Goal: Information Seeking & Learning: Understand process/instructions

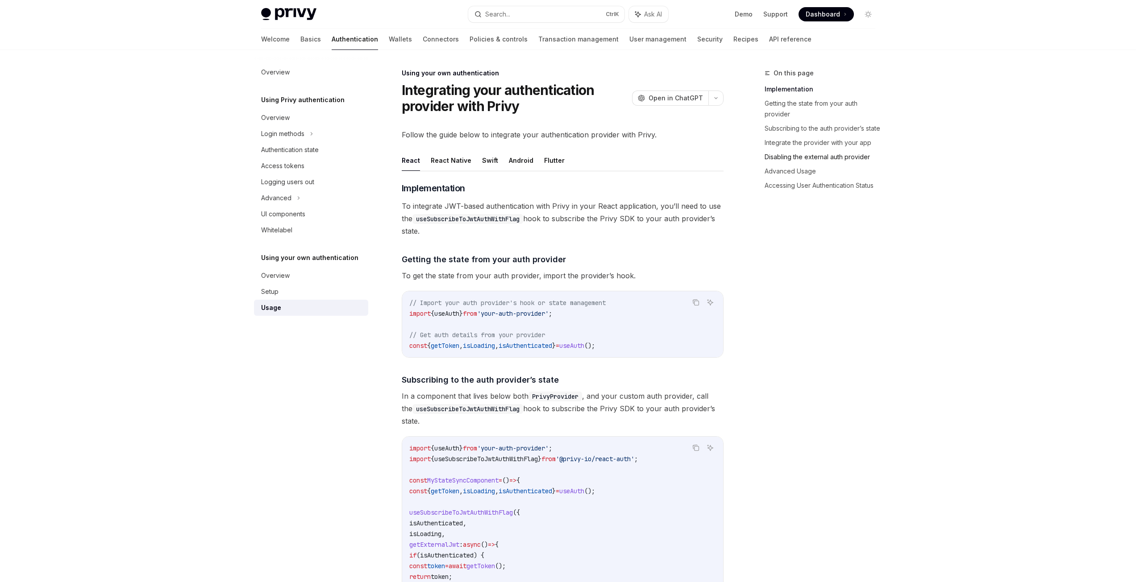
click at [847, 155] on link "Disabling the external auth provider" at bounding box center [823, 157] width 118 height 14
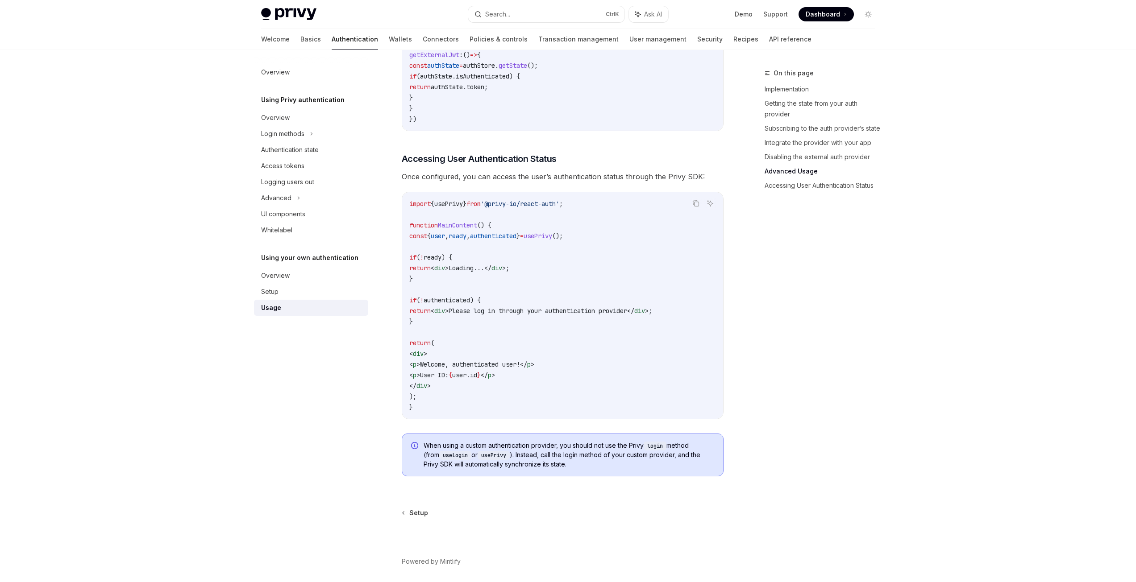
scroll to position [1695, 0]
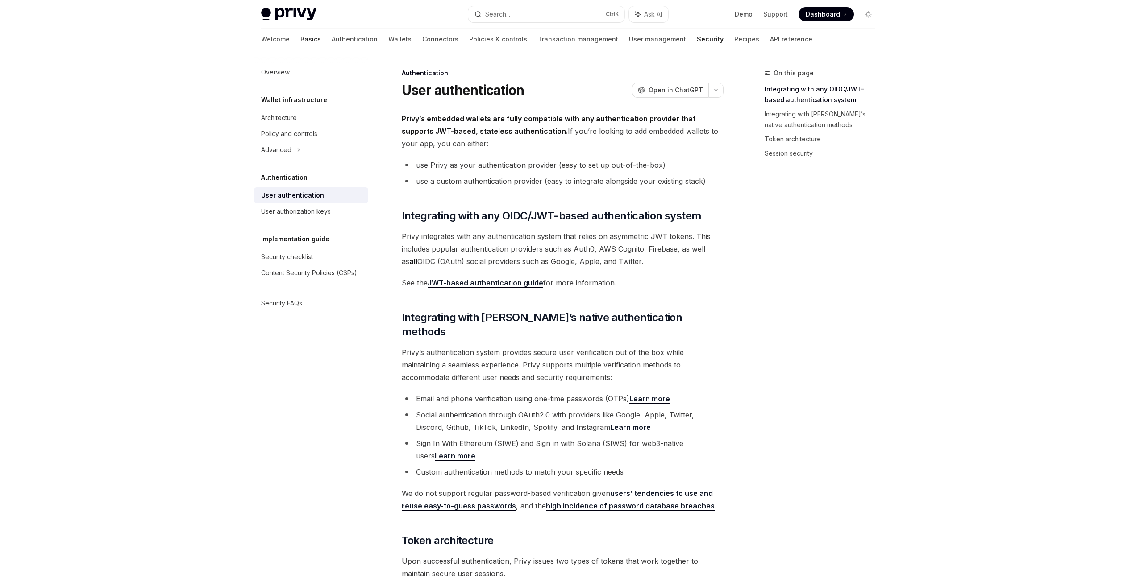
click at [300, 42] on link "Basics" at bounding box center [310, 39] width 21 height 21
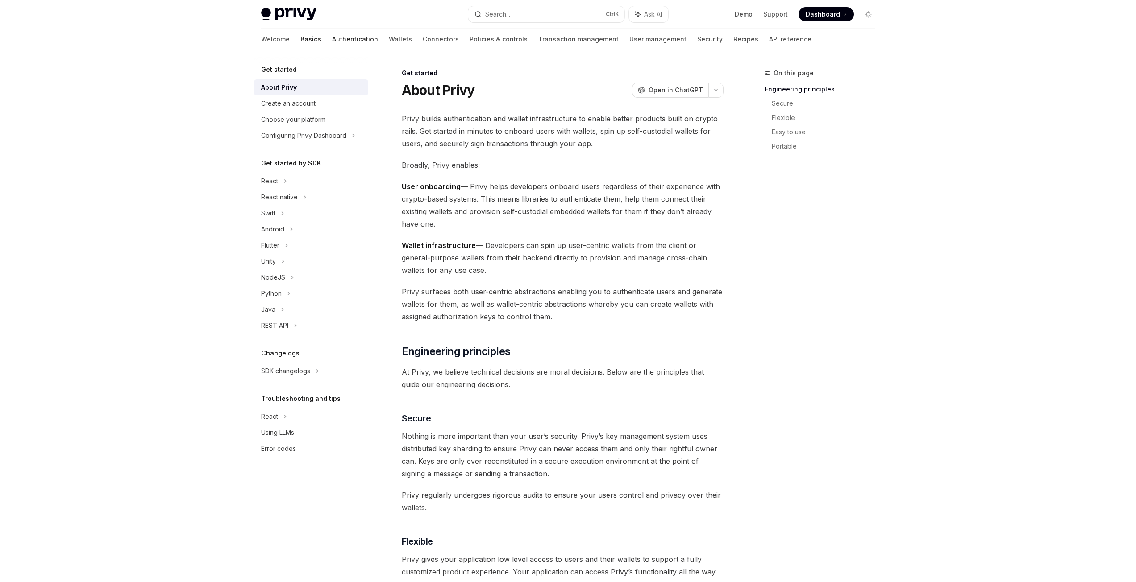
click at [332, 41] on link "Authentication" at bounding box center [355, 39] width 46 height 21
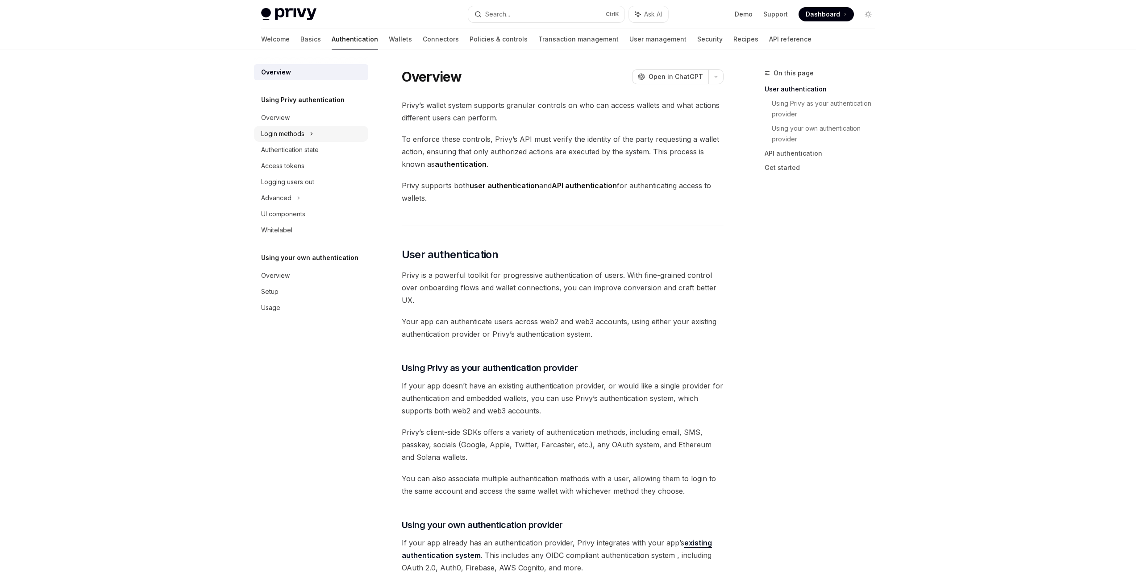
click at [305, 129] on div "Login methods" at bounding box center [311, 134] width 114 height 16
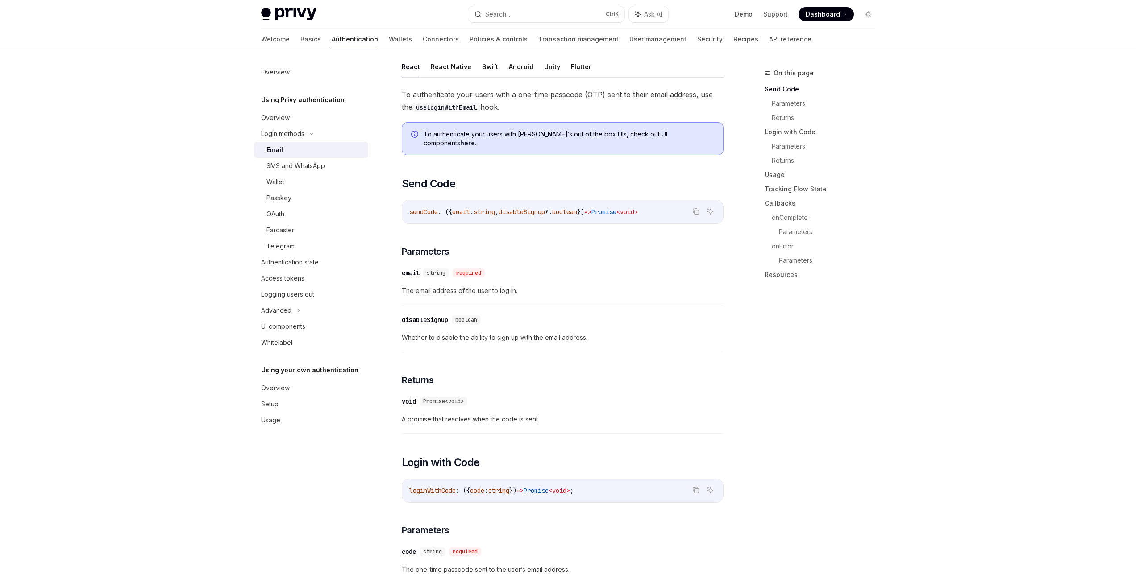
scroll to position [127, 0]
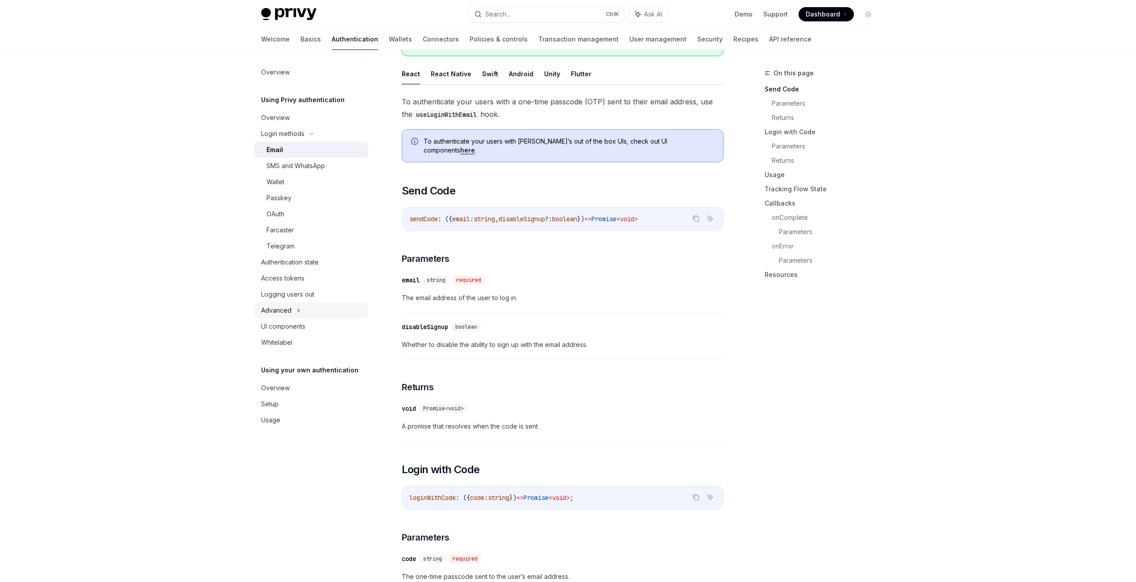
click at [294, 310] on div "Advanced" at bounding box center [311, 311] width 114 height 16
click at [306, 263] on div "Authentication state" at bounding box center [290, 262] width 58 height 11
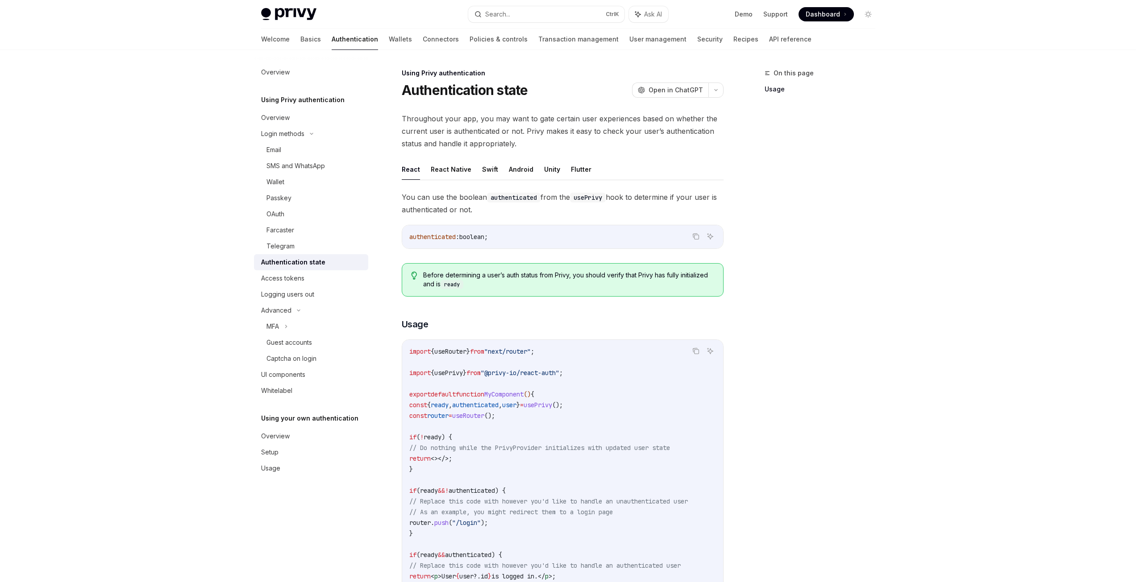
click at [960, 337] on div "Privy Docs home page Search... Ctrl K Ask AI Demo Support Dashboard Dashboard S…" at bounding box center [568, 378] width 1136 height 757
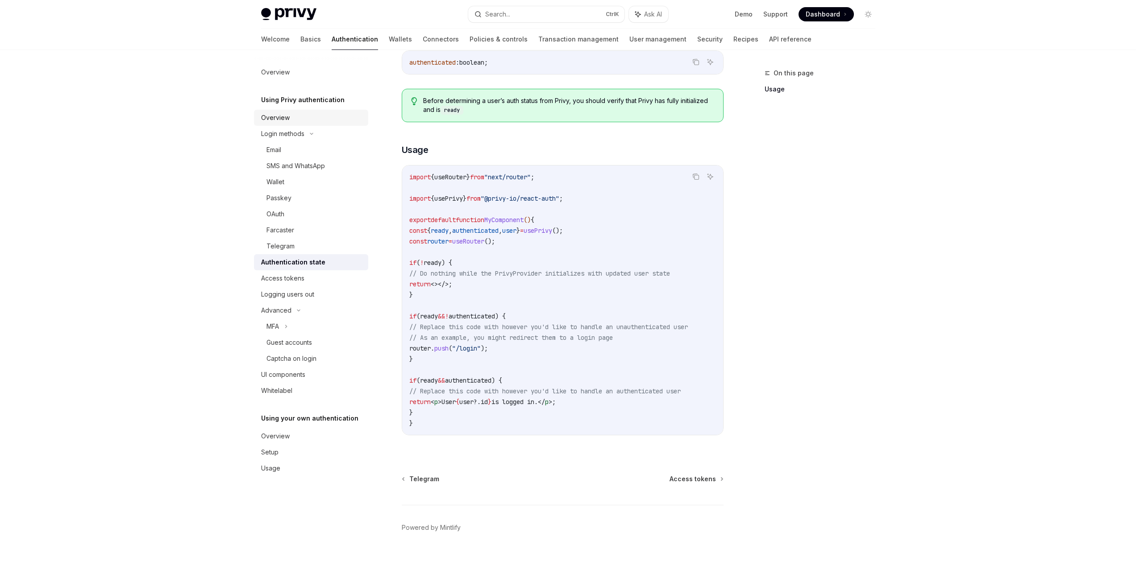
click at [291, 120] on div "Overview" at bounding box center [312, 117] width 102 height 11
type textarea "*"
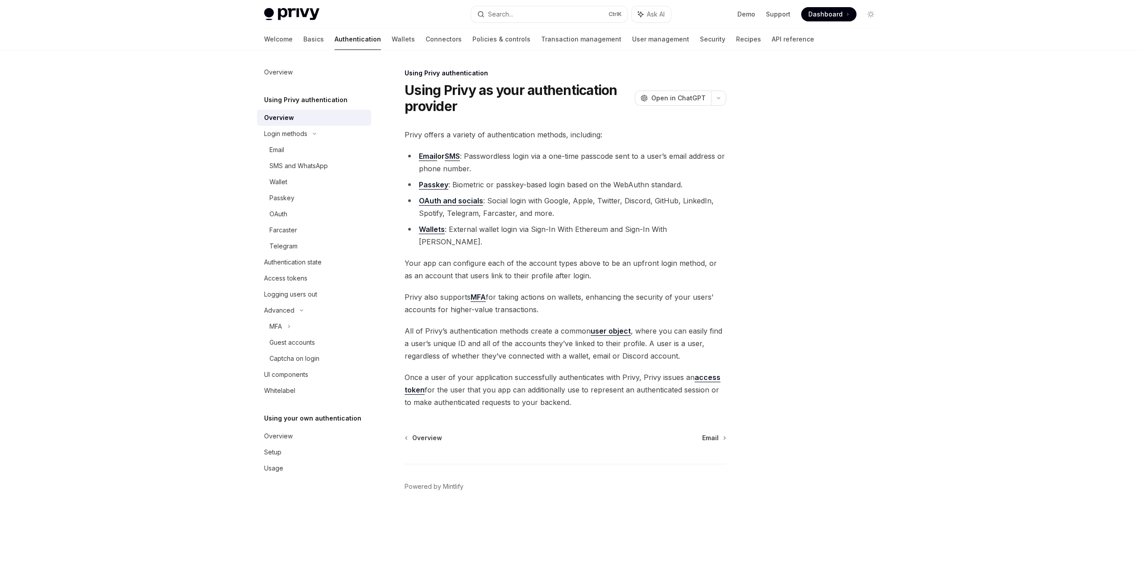
click at [612, 265] on span "Your app can configure each of the account types above to be an upfront login m…" at bounding box center [566, 269] width 322 height 25
drag, startPoint x: 612, startPoint y: 263, endPoint x: 403, endPoint y: 238, distance: 211.3
click at [403, 238] on div "Using Privy authentication Using Privy as your authentication provider OpenAI O…" at bounding box center [482, 325] width 493 height 515
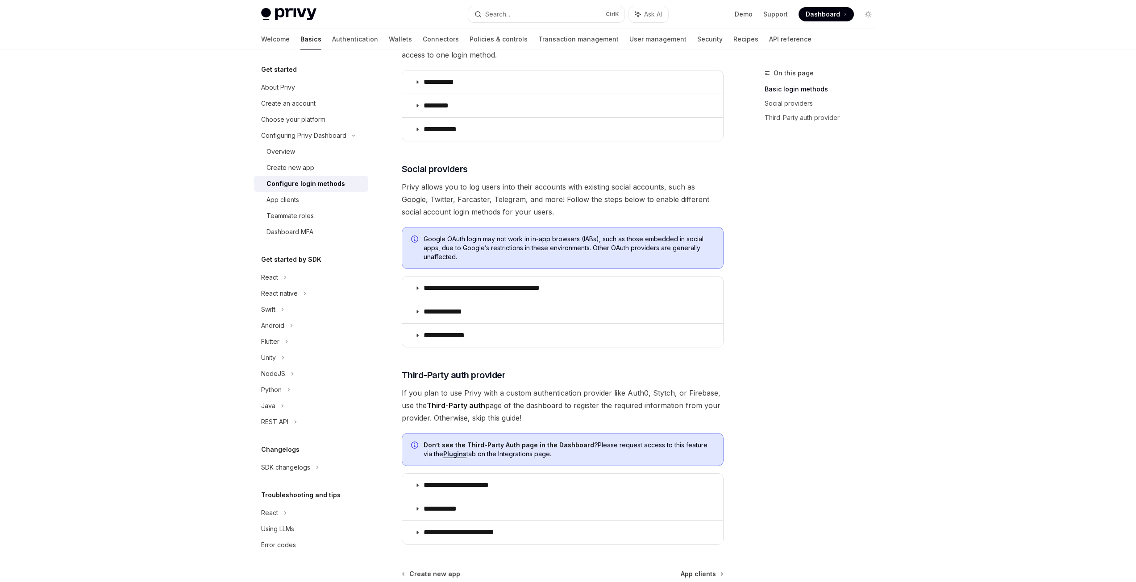
scroll to position [179, 0]
click at [661, 283] on summary "**********" at bounding box center [562, 287] width 321 height 23
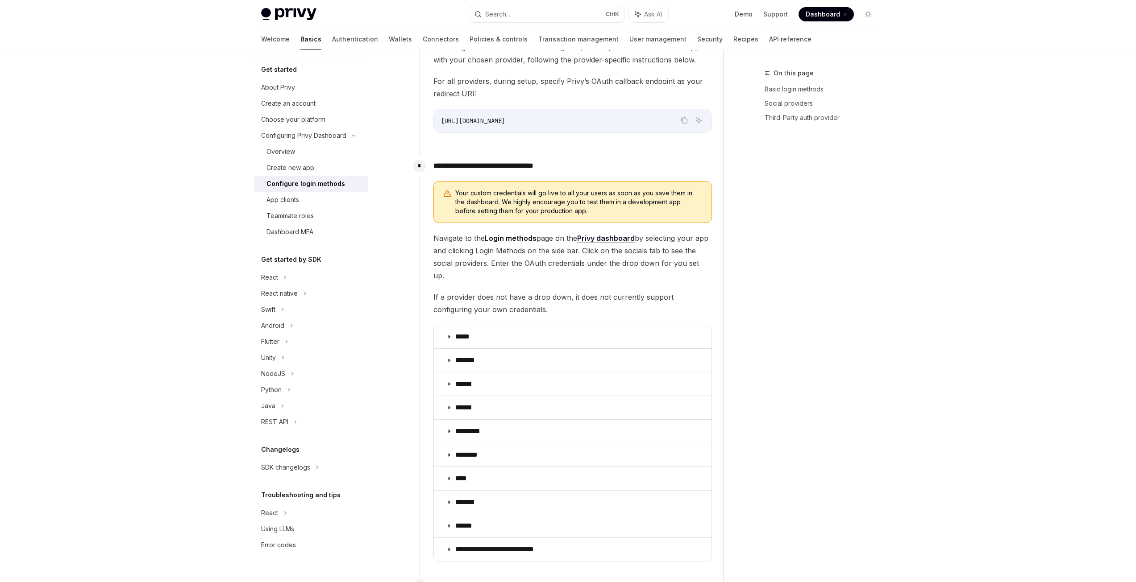
scroll to position [848, 0]
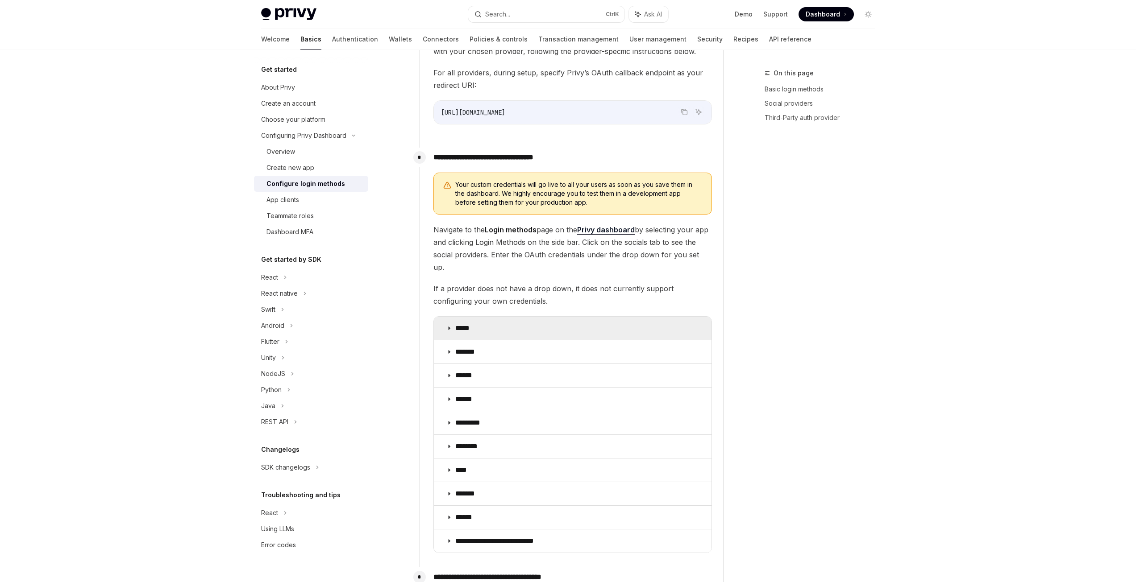
click at [605, 317] on summary "*****" at bounding box center [573, 328] width 278 height 23
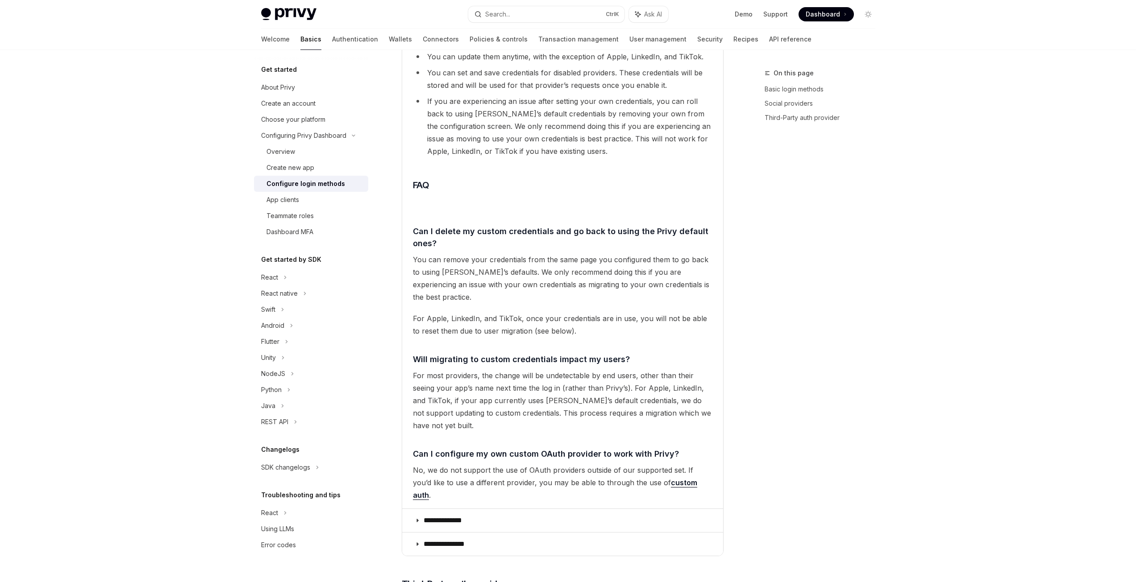
scroll to position [2187, 0]
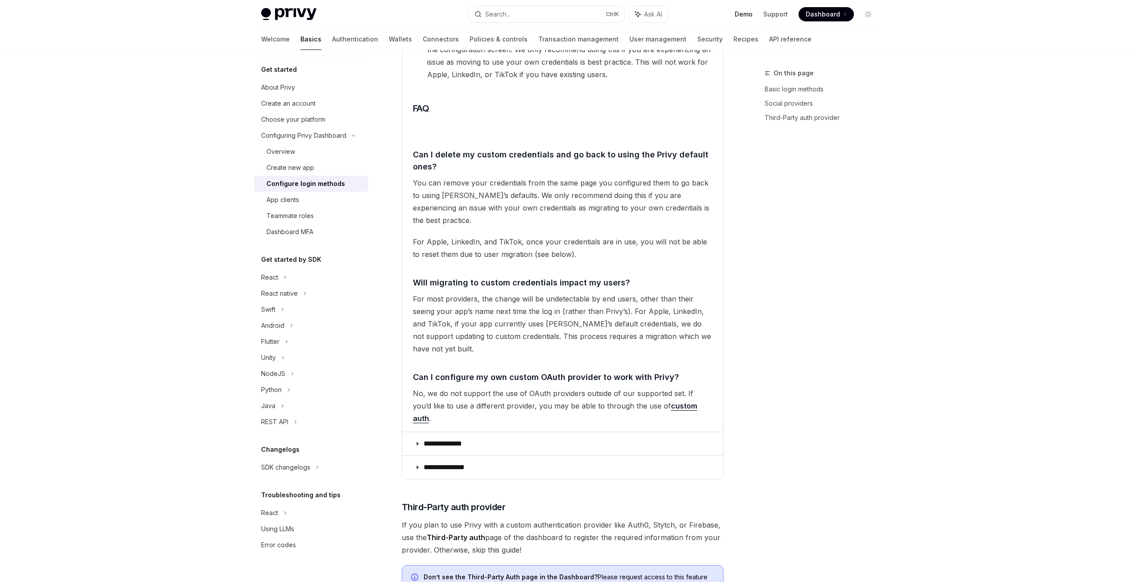
click at [744, 17] on link "Demo" at bounding box center [744, 14] width 18 height 9
click at [836, 453] on div "On this page Basic login methods Social providers Third-Party auth provider" at bounding box center [815, 325] width 136 height 515
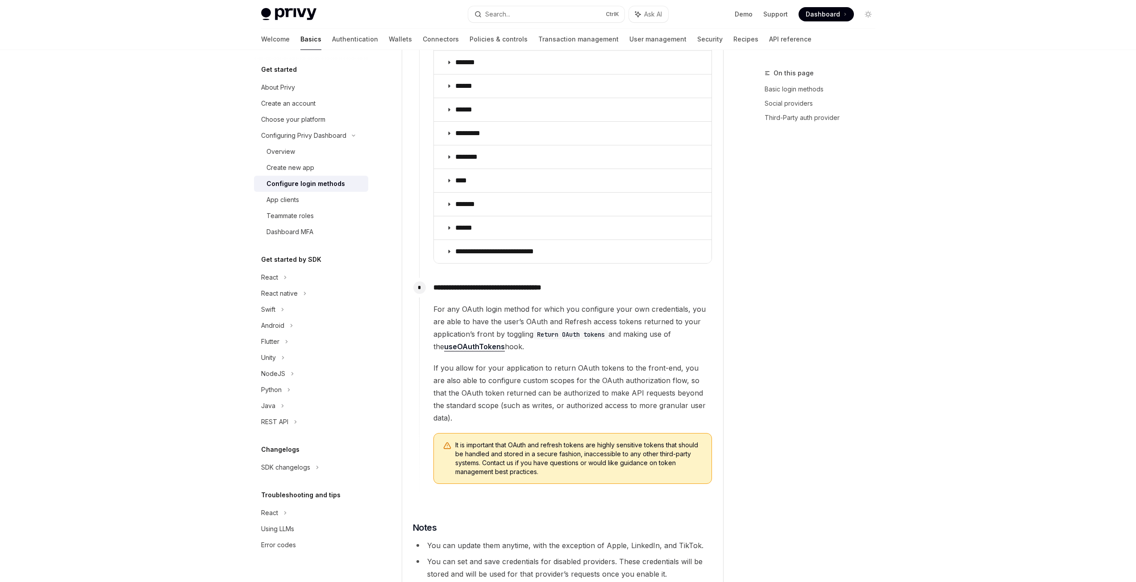
scroll to position [1471, 0]
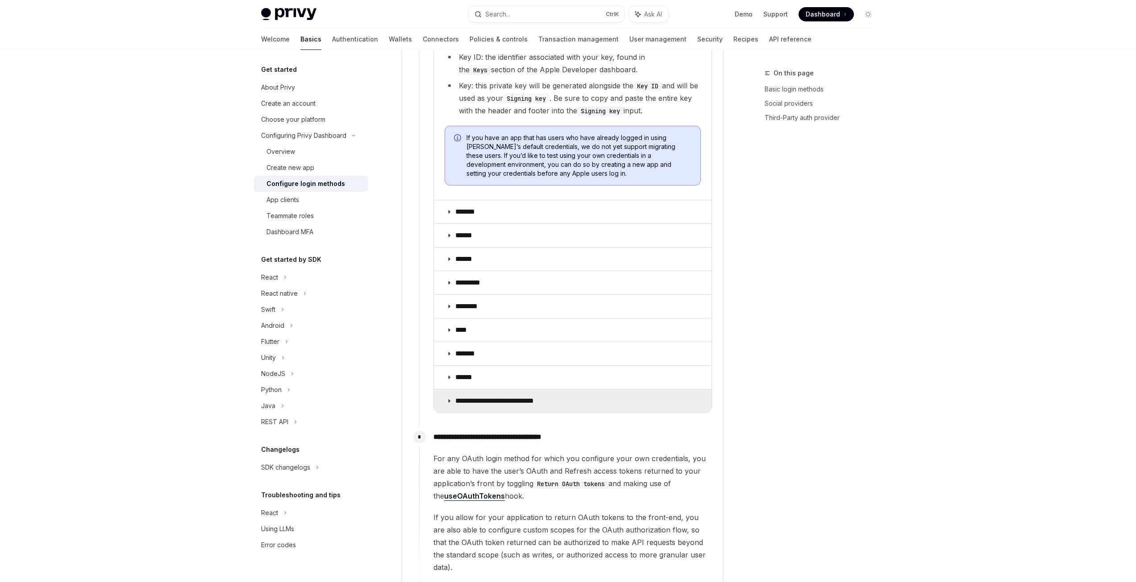
click at [594, 390] on summary "**********" at bounding box center [573, 401] width 278 height 23
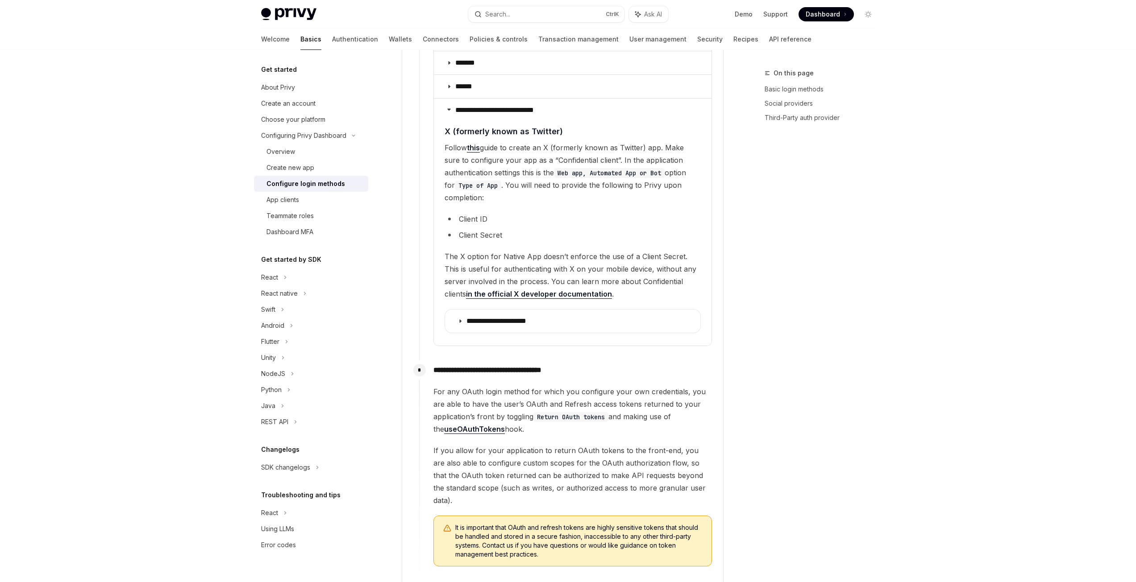
scroll to position [1695, 0]
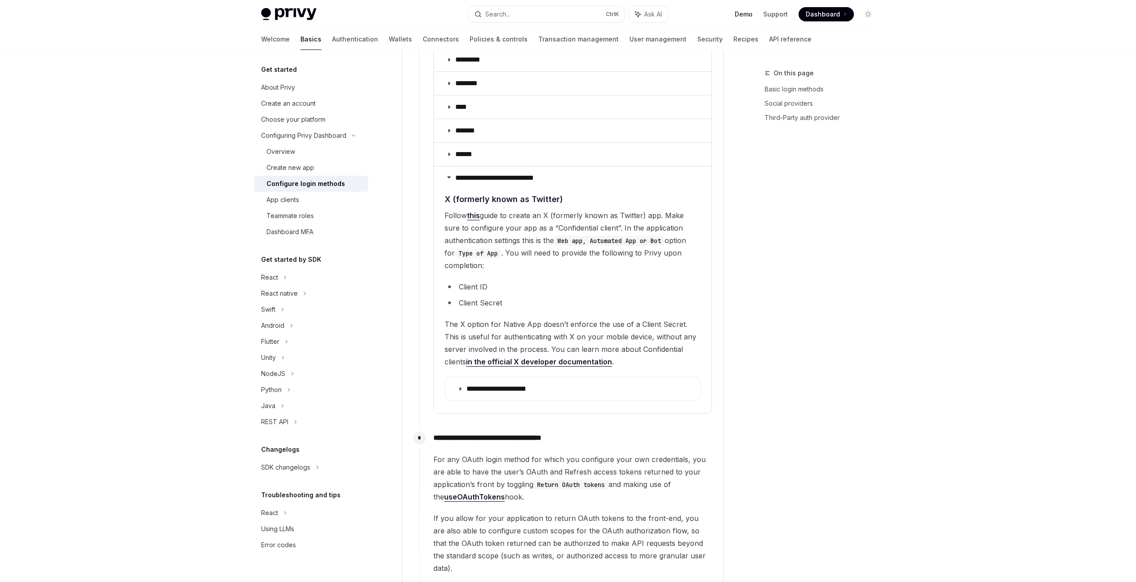
click at [745, 17] on link "Demo" at bounding box center [744, 14] width 18 height 9
